Goal: Find specific page/section: Find specific page/section

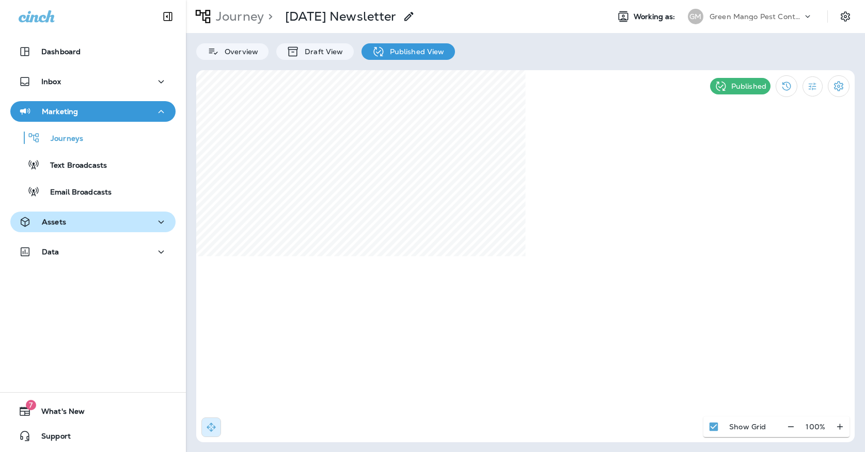
click at [111, 219] on div "Assets" at bounding box center [93, 222] width 149 height 13
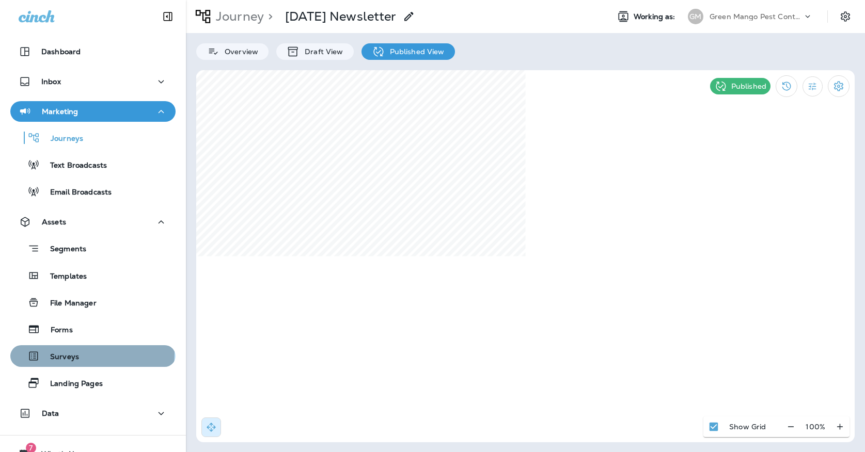
click at [64, 354] on p "Surveys" at bounding box center [59, 358] width 39 height 10
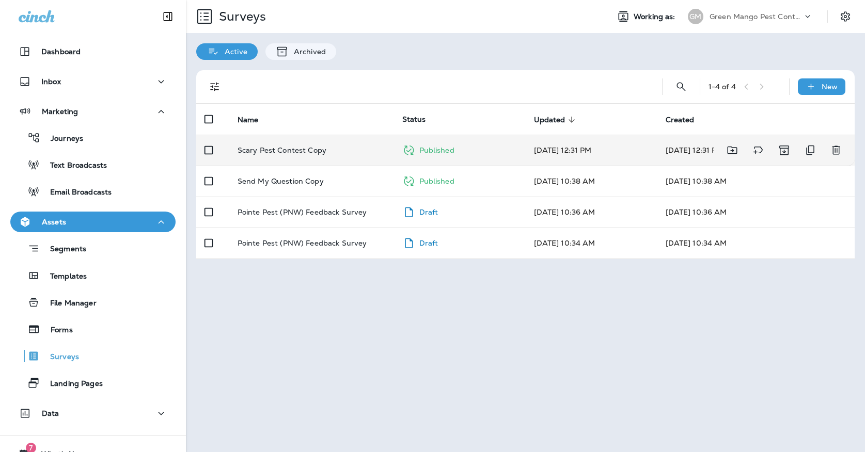
click at [269, 146] on p "Scary Pest Contest Copy" at bounding box center [282, 150] width 89 height 8
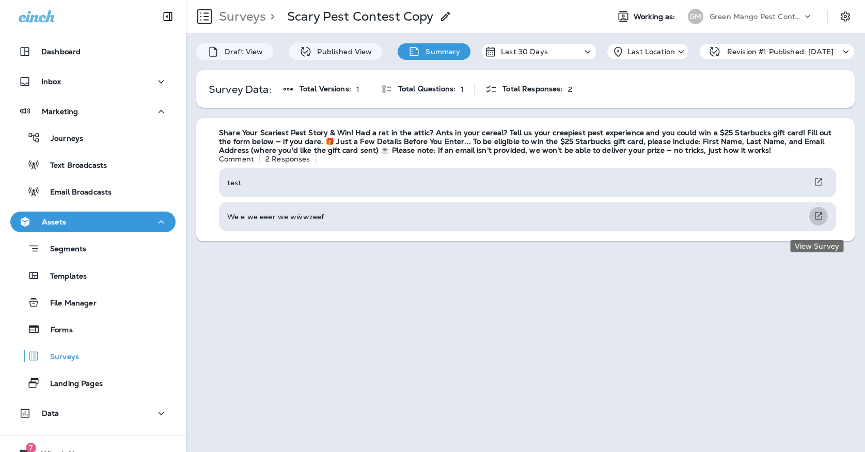
click at [820, 222] on icon "View Survey" at bounding box center [818, 216] width 10 height 11
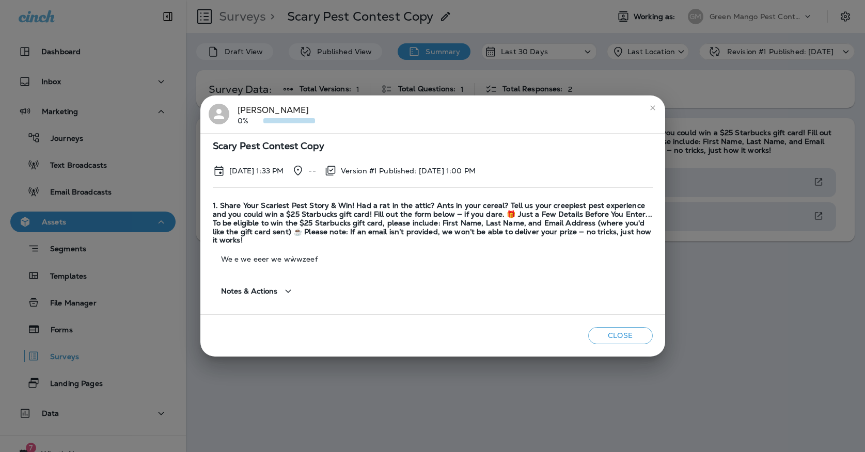
click at [238, 287] on span "Notes & Actions" at bounding box center [249, 291] width 57 height 9
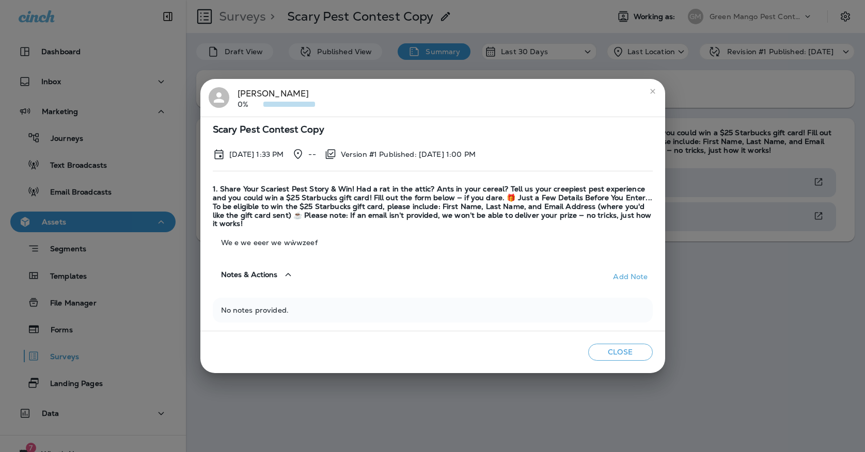
click at [651, 99] on button "close" at bounding box center [652, 91] width 17 height 17
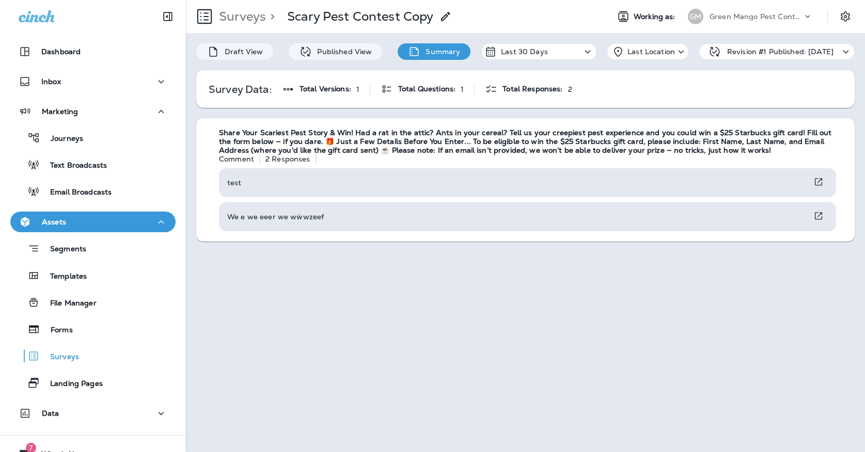
click at [712, 12] on p "Green Mango Pest Control" at bounding box center [756, 16] width 93 height 8
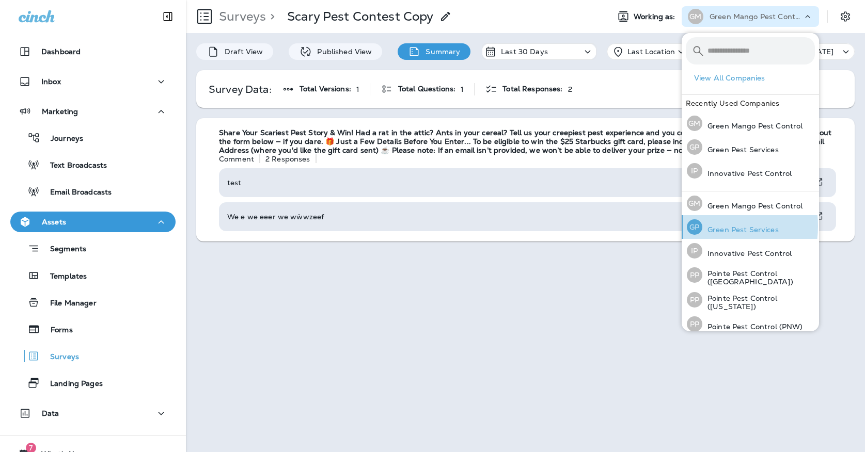
click at [707, 226] on p "Green Pest Services" at bounding box center [740, 230] width 76 height 8
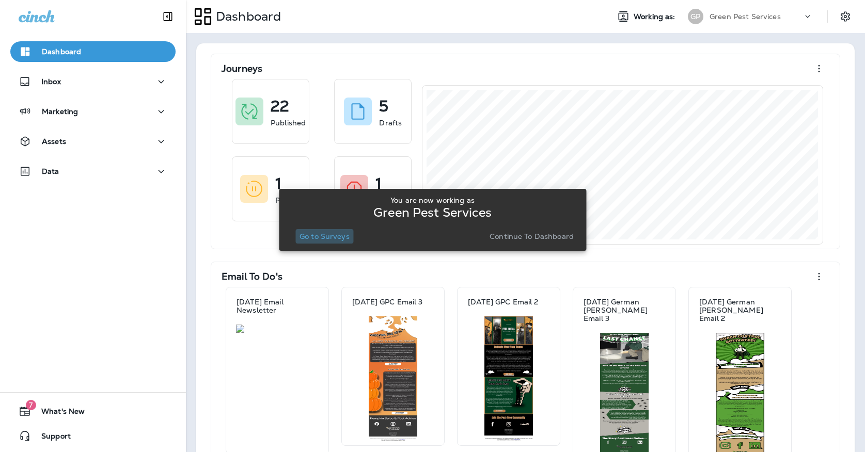
click at [329, 238] on p "Go to Surveys" at bounding box center [325, 236] width 50 height 8
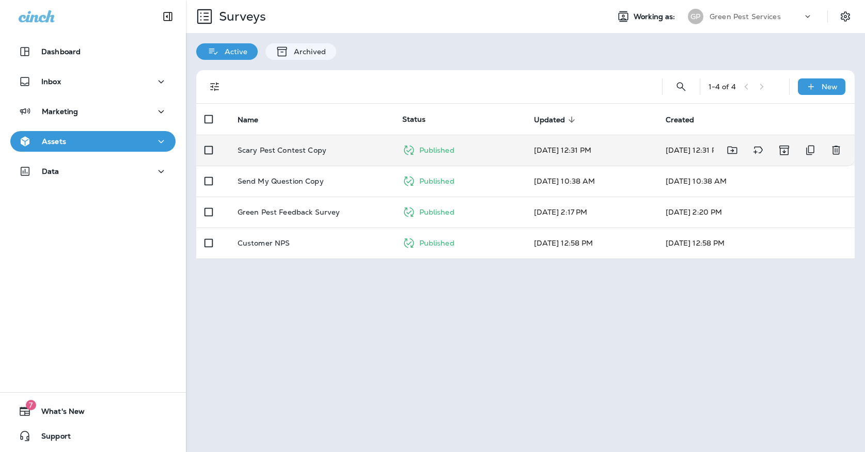
click at [313, 146] on p "Scary Pest Contest Copy" at bounding box center [282, 150] width 89 height 8
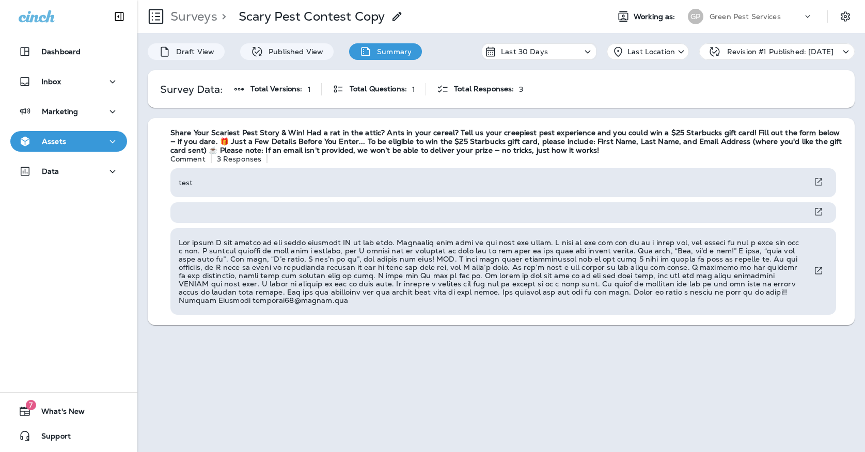
click at [706, 19] on div "GP" at bounding box center [696, 16] width 28 height 15
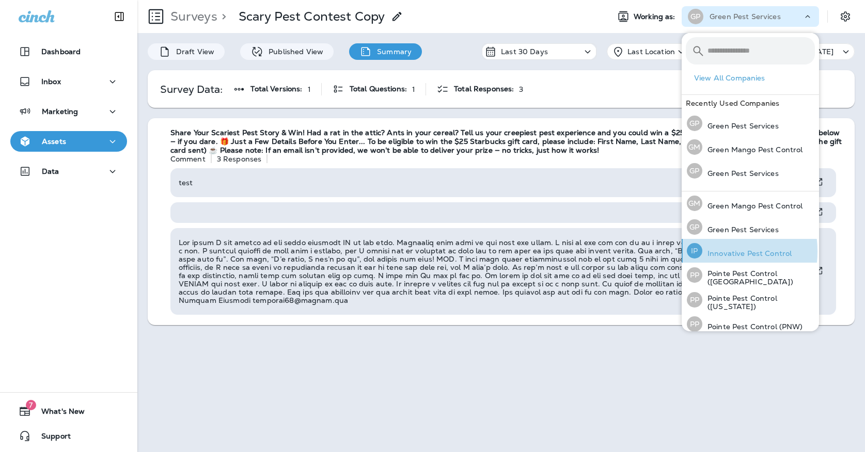
click at [703, 251] on p "Innovative Pest Control" at bounding box center [746, 253] width 89 height 8
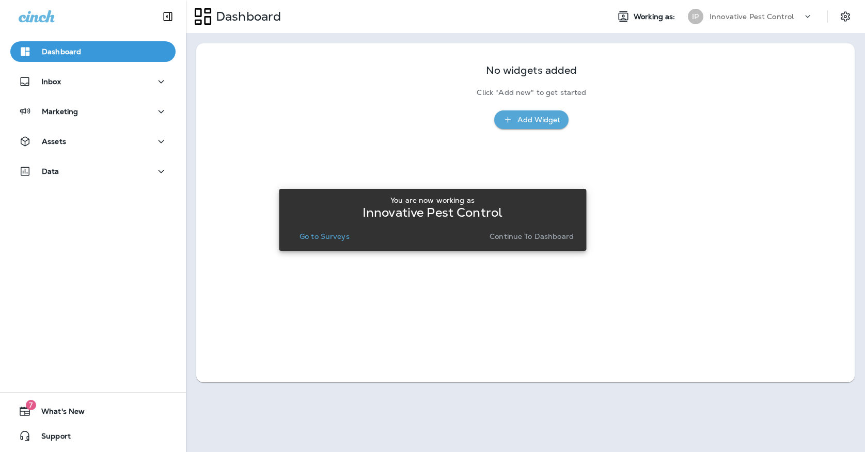
click at [334, 235] on p "Go to Surveys" at bounding box center [325, 236] width 50 height 8
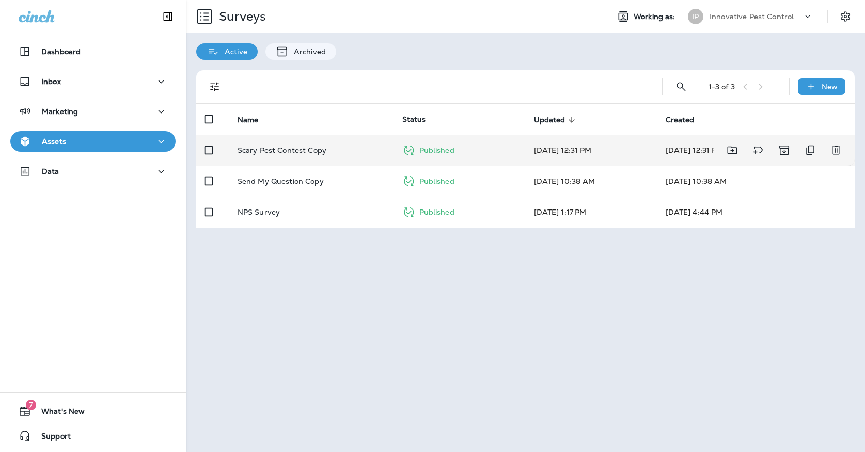
click at [319, 146] on p "Scary Pest Contest Copy" at bounding box center [282, 150] width 89 height 8
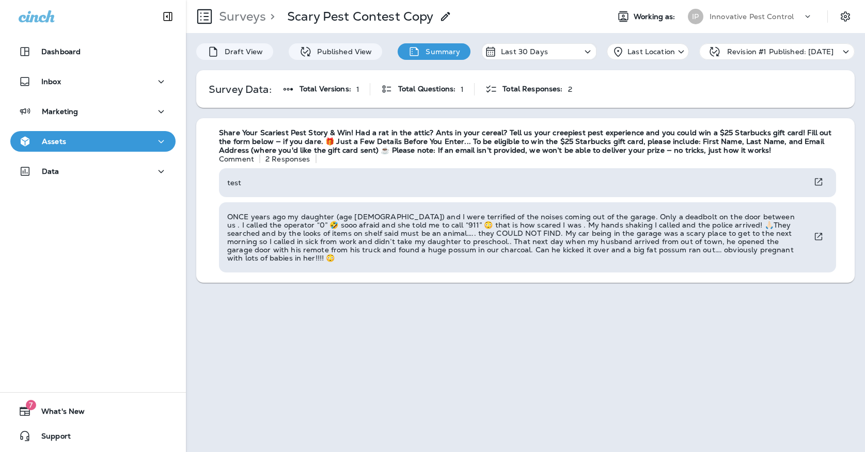
click at [724, 14] on p "Innovative Pest Control" at bounding box center [752, 16] width 84 height 8
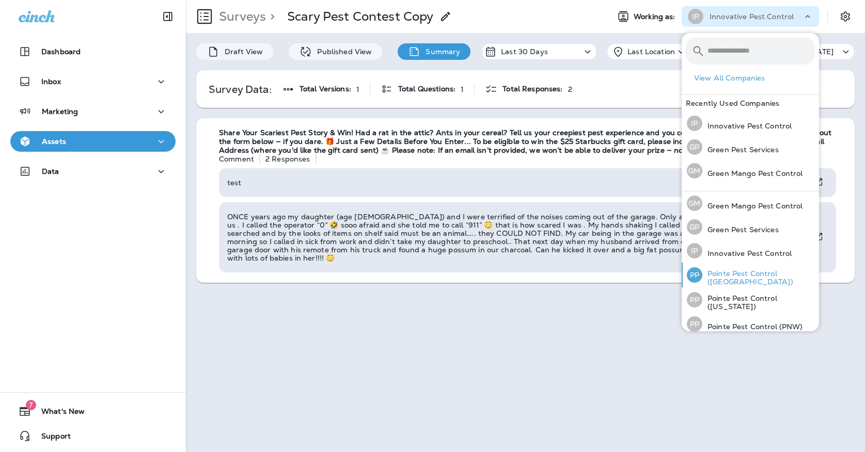
click at [719, 280] on p "Pointe Pest Control ([GEOGRAPHIC_DATA])" at bounding box center [758, 278] width 113 height 17
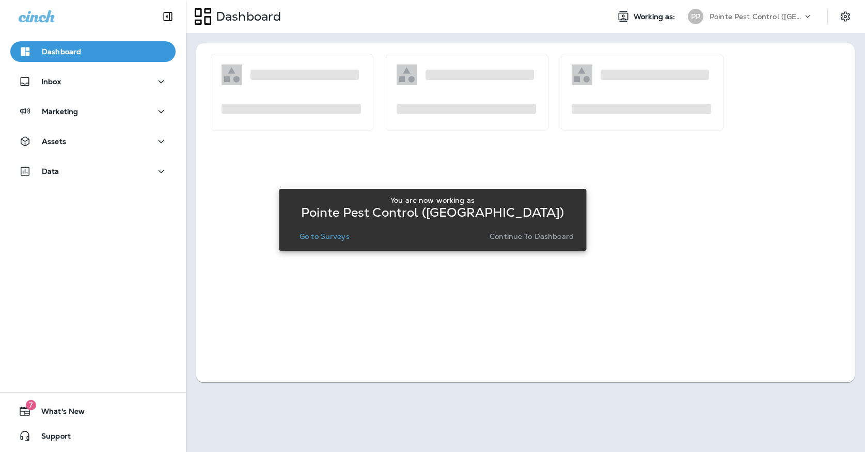
click at [334, 235] on p "Go to Surveys" at bounding box center [325, 236] width 50 height 8
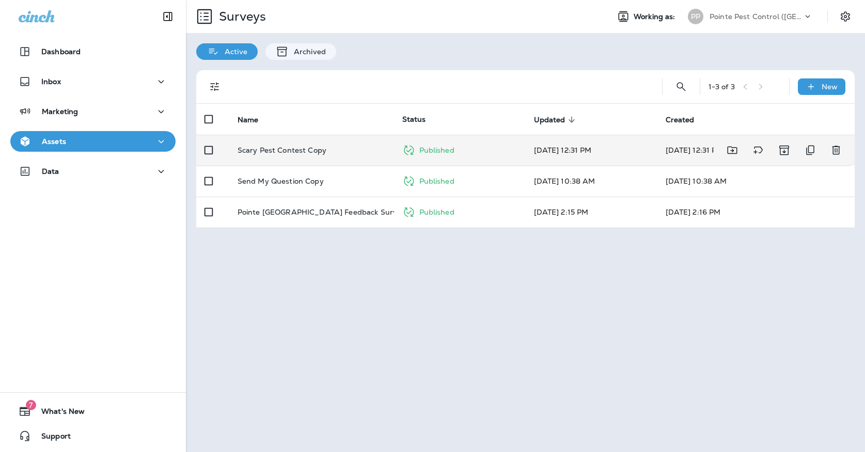
click at [318, 147] on td "Scary Pest Contest Copy" at bounding box center [311, 150] width 165 height 31
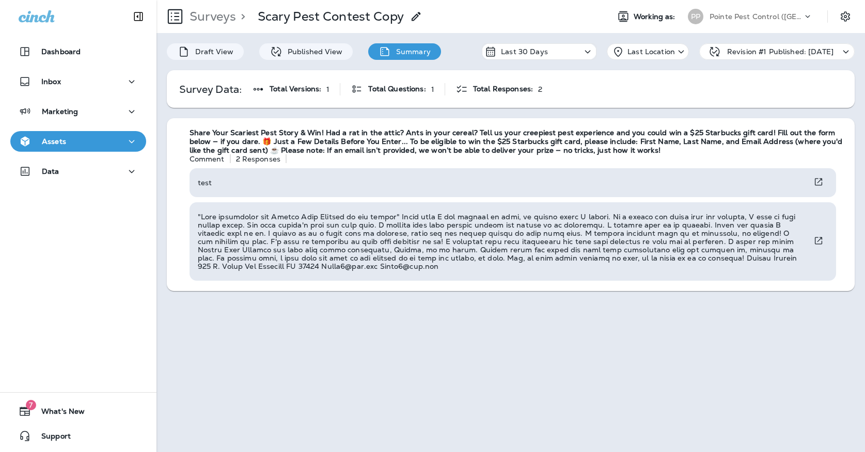
click at [713, 10] on div "Pointe Pest Control ([GEOGRAPHIC_DATA])" at bounding box center [756, 16] width 93 height 15
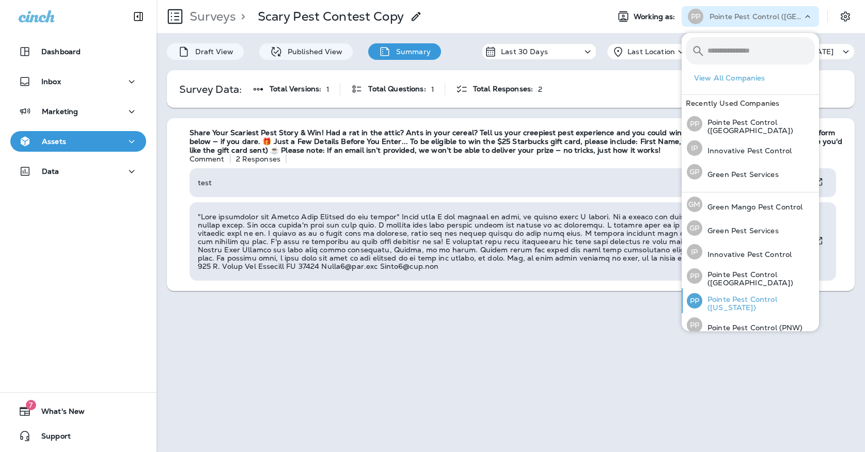
click at [701, 303] on div "PP" at bounding box center [694, 300] width 15 height 15
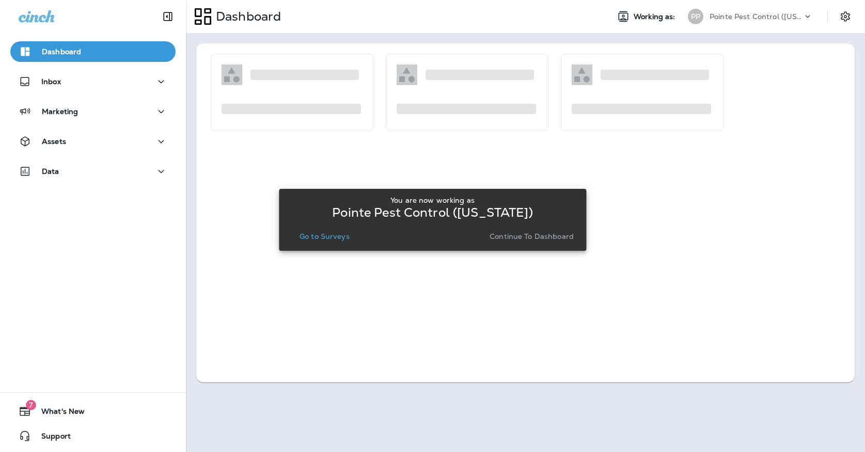
click at [304, 233] on p "Go to Surveys" at bounding box center [325, 236] width 50 height 8
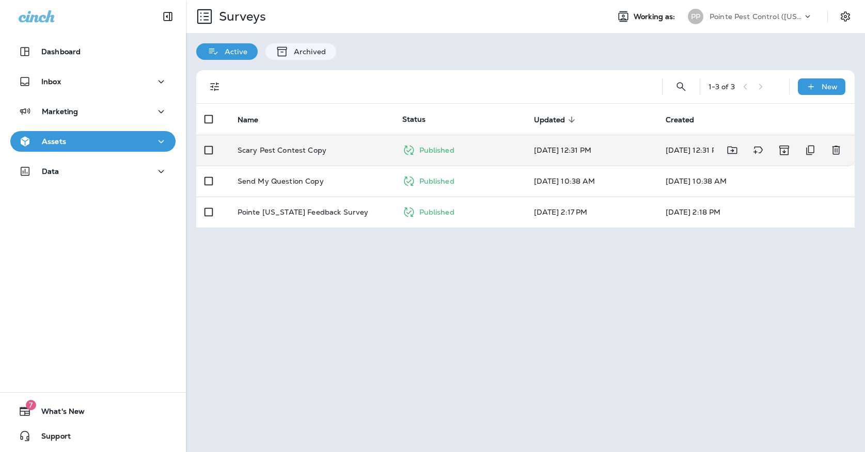
click at [303, 135] on td "Scary Pest Contest Copy" at bounding box center [311, 150] width 165 height 31
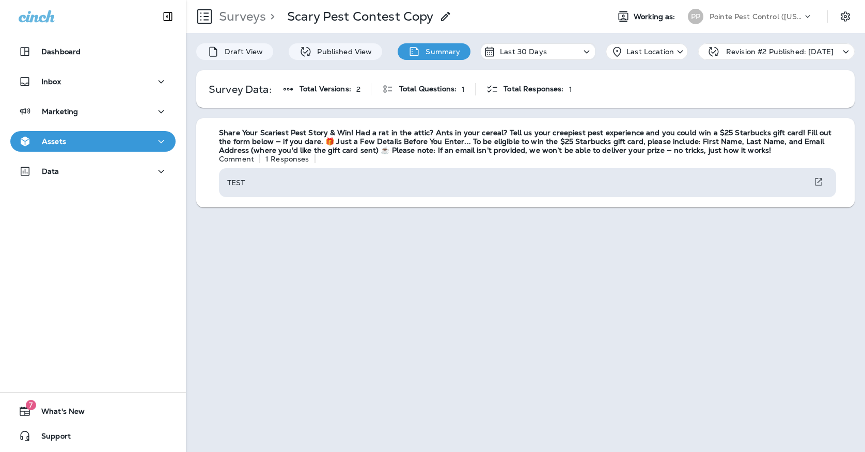
click at [734, 9] on div "Pointe Pest Control ([US_STATE])" at bounding box center [756, 16] width 93 height 15
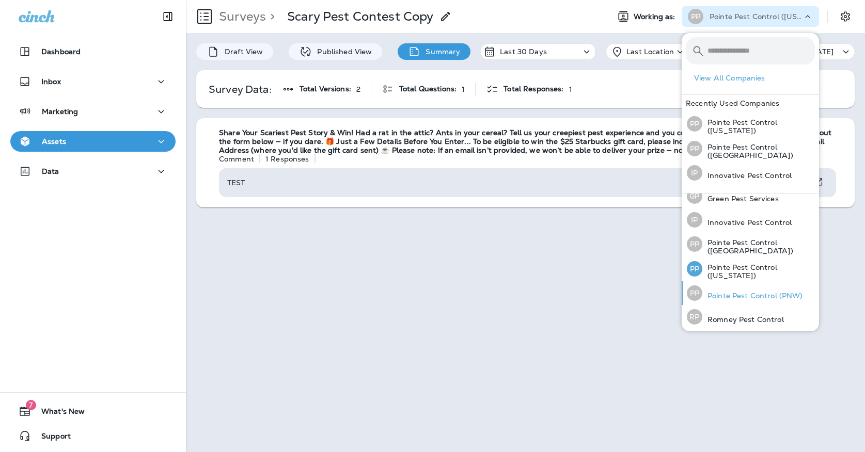
scroll to position [33, 0]
click at [716, 289] on div "PP Pointe Pest Control (PNW)" at bounding box center [745, 294] width 124 height 24
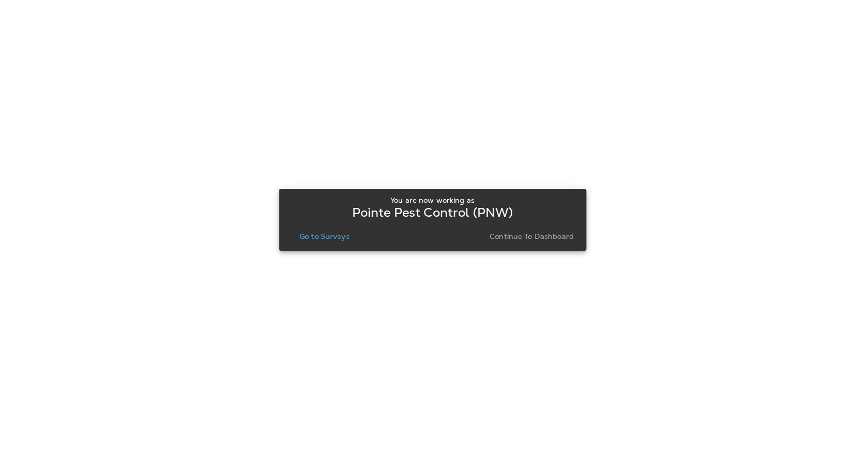
click at [325, 238] on p "Go to Surveys" at bounding box center [325, 236] width 50 height 8
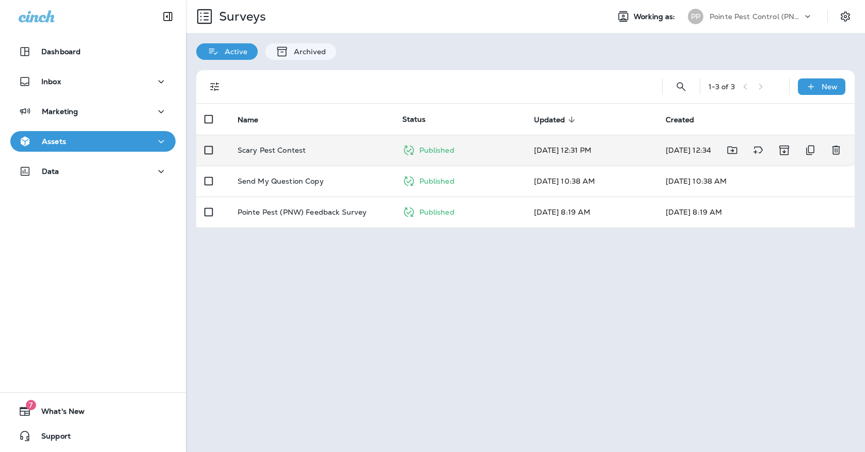
click at [308, 147] on td "Scary Pest Contest" at bounding box center [311, 150] width 165 height 31
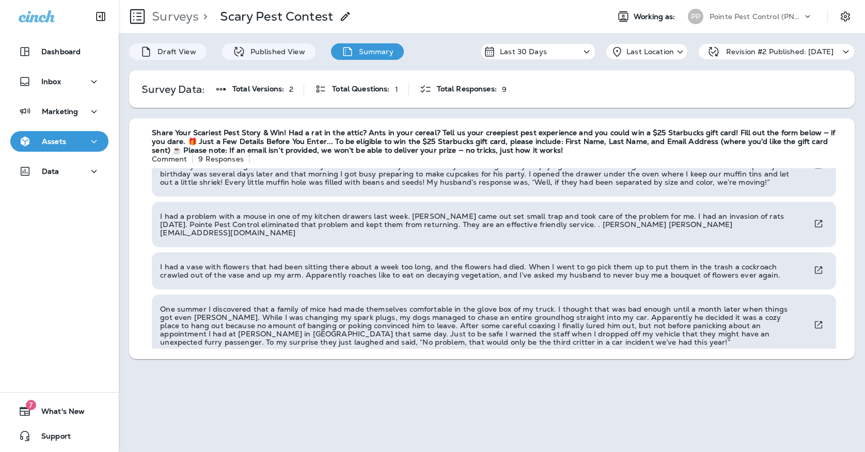
scroll to position [327, 0]
click at [704, 16] on div "PP" at bounding box center [696, 16] width 28 height 15
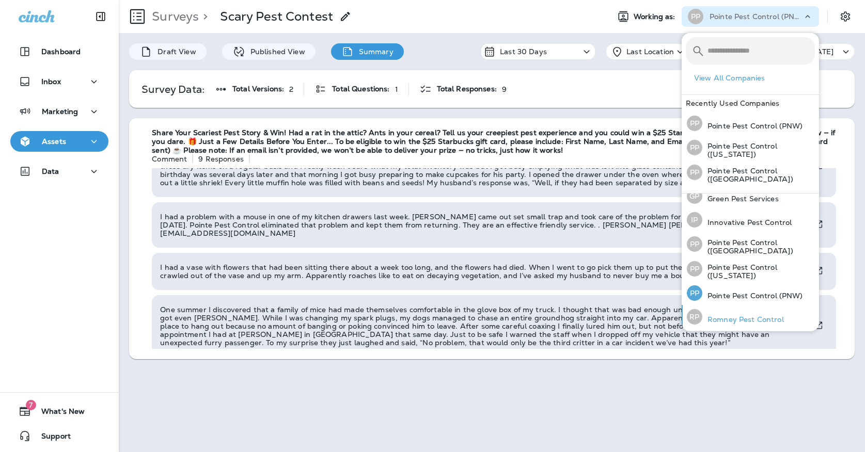
scroll to position [33, 0]
click at [722, 311] on div "[PERSON_NAME] Pest Control" at bounding box center [735, 318] width 105 height 24
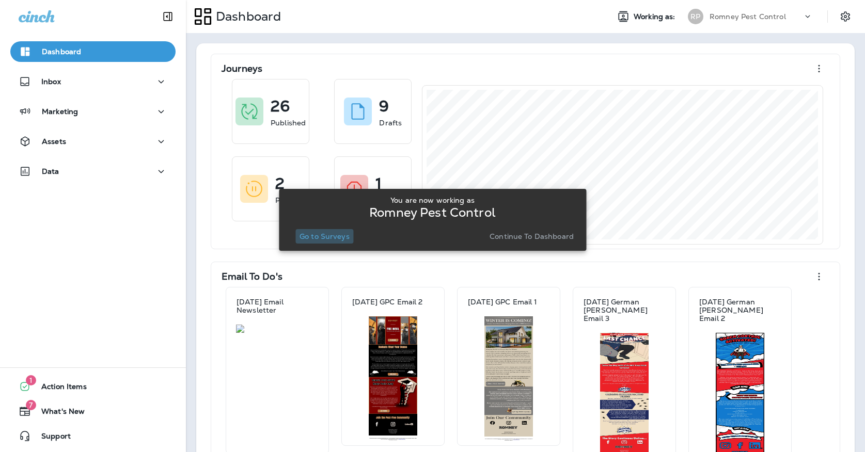
click at [338, 231] on button "Go to Surveys" at bounding box center [324, 236] width 58 height 14
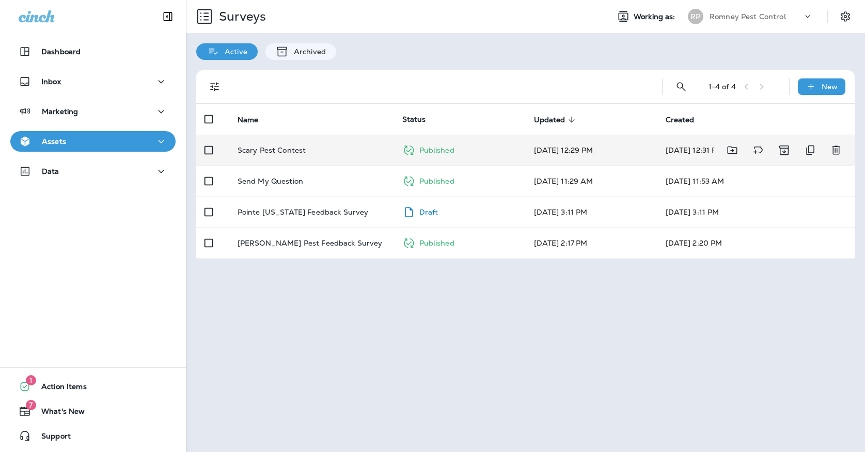
click at [352, 147] on td "Scary Pest Contest" at bounding box center [311, 150] width 165 height 31
